Goal: Check status: Check status

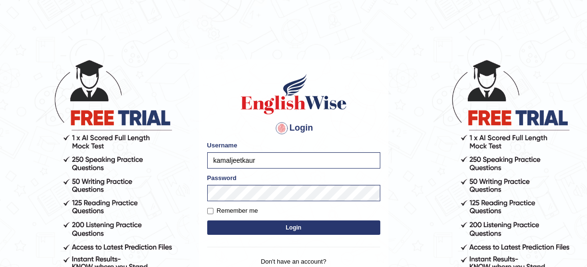
click at [214, 226] on button "Login" at bounding box center [293, 228] width 173 height 14
click at [210, 209] on input "Remember me" at bounding box center [210, 211] width 6 height 6
checkbox input "true"
click at [274, 229] on button "Login" at bounding box center [293, 228] width 173 height 14
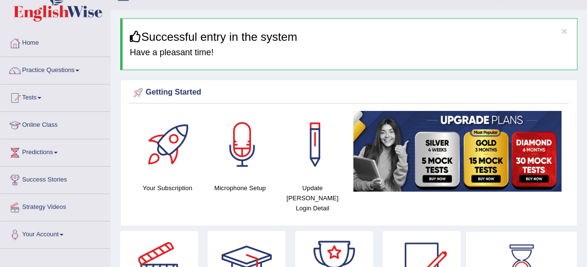
scroll to position [17, 0]
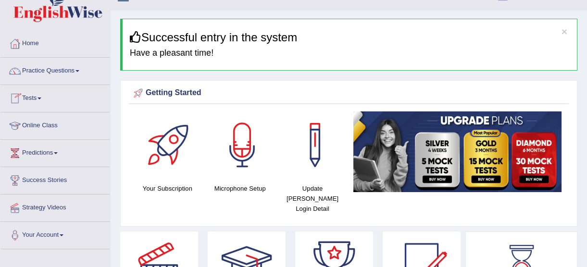
click at [43, 99] on link "Tests" at bounding box center [55, 97] width 110 height 24
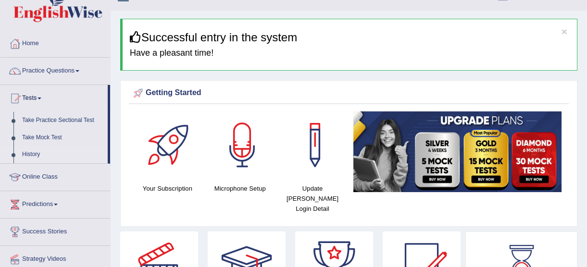
click at [31, 150] on link "History" at bounding box center [63, 154] width 90 height 17
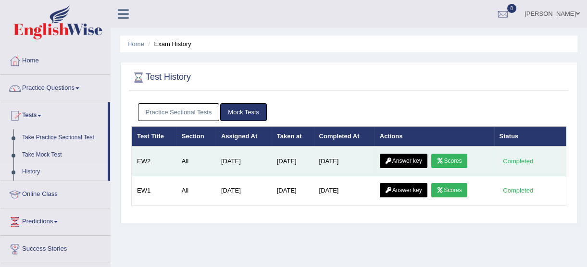
click at [437, 165] on link "Scores" at bounding box center [450, 161] width 36 height 14
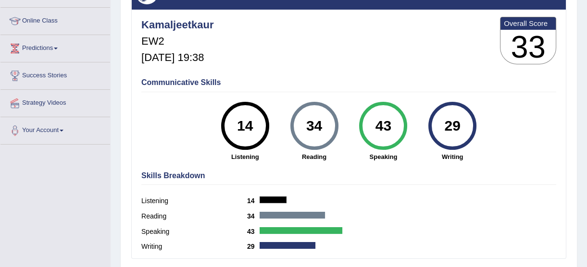
scroll to position [140, 0]
